Goal: Obtain resource: Obtain resource

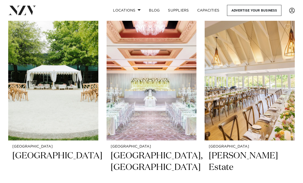
scroll to position [1855, 0]
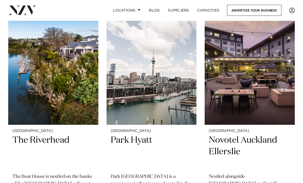
click at [21, 135] on h2 "The Riverhead" at bounding box center [53, 152] width 82 height 34
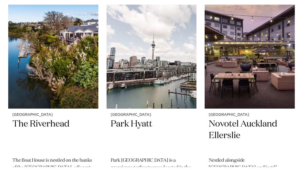
scroll to position [2106, 0]
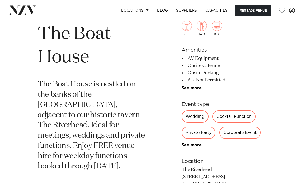
scroll to position [168, 0]
click at [194, 90] on link "See more" at bounding box center [201, 88] width 40 height 4
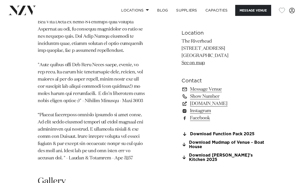
scroll to position [404, 0]
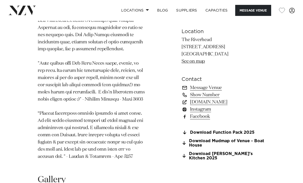
click at [228, 106] on link "www.theriverhead.co.nz" at bounding box center [223, 102] width 84 height 7
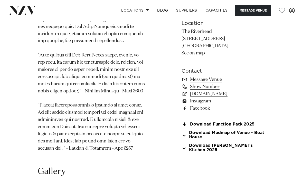
click at [246, 127] on link "Download Function Pack 2025" at bounding box center [223, 124] width 84 height 5
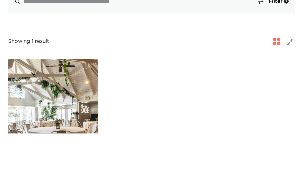
scroll to position [104, 0]
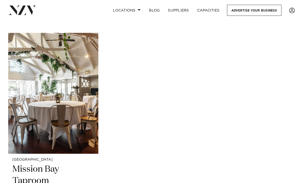
click at [23, 178] on h2 "Mission Bay Taproom" at bounding box center [53, 181] width 82 height 34
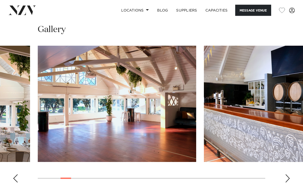
scroll to position [485, 0]
